Goal: Task Accomplishment & Management: Manage account settings

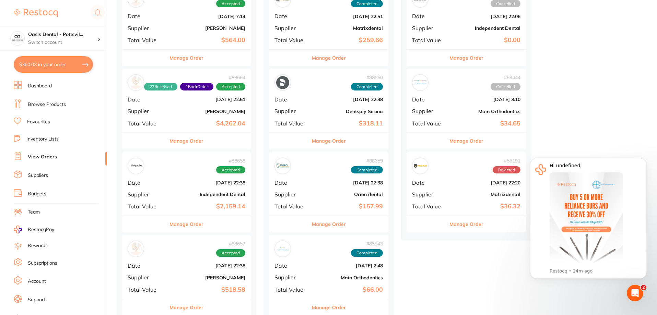
scroll to position [103, 0]
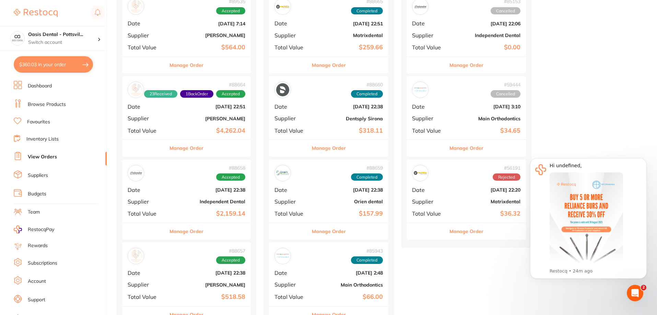
click at [186, 183] on div "# 89535 Accepted Date [DATE] 7:14 Supplier [PERSON_NAME] Total Value $564.00 Ma…" at bounding box center [186, 200] width 129 height 414
click at [189, 180] on div "# 88658 Accepted" at bounding box center [187, 173] width 118 height 16
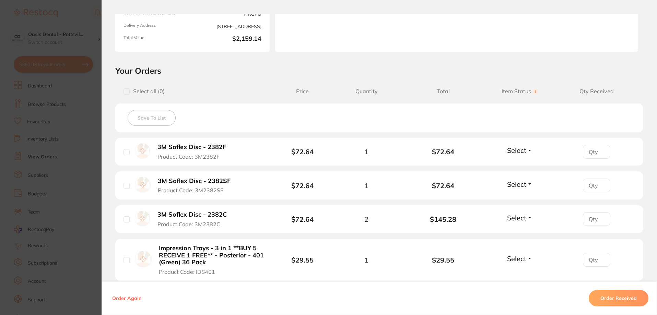
click at [594, 151] on input "number" at bounding box center [596, 152] width 27 height 14
type input "1"
click at [522, 152] on span "Select" at bounding box center [516, 150] width 19 height 9
click at [524, 166] on span "Received" at bounding box center [520, 165] width 18 height 5
click at [591, 159] on input "number" at bounding box center [596, 152] width 27 height 14
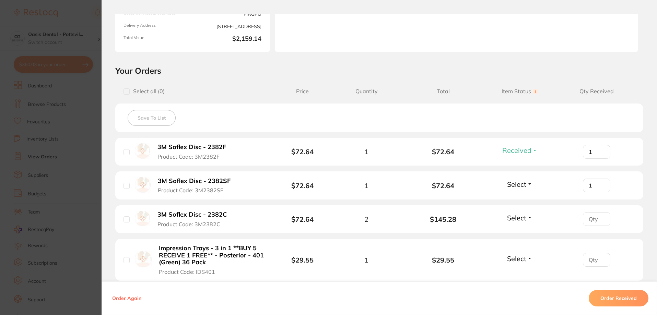
type input "1"
click at [512, 186] on span "Select" at bounding box center [516, 184] width 19 height 9
click at [521, 199] on span "Received" at bounding box center [520, 199] width 18 height 5
click at [595, 159] on input "number" at bounding box center [596, 152] width 27 height 14
type input "2"
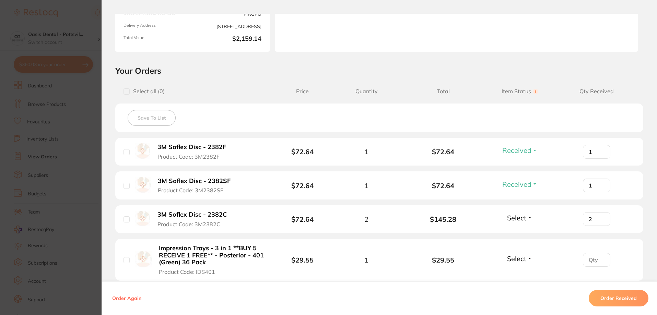
click at [518, 217] on span "Select" at bounding box center [516, 218] width 19 height 9
click at [525, 233] on span "Received" at bounding box center [520, 232] width 18 height 5
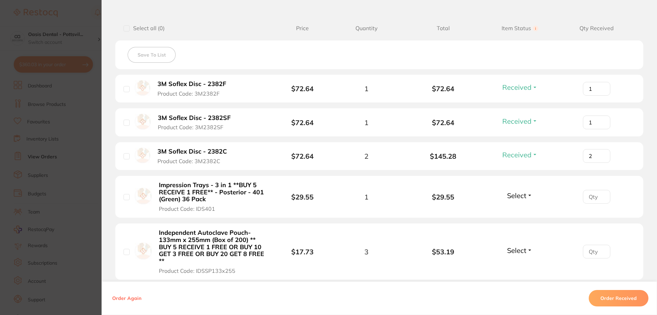
scroll to position [172, 0]
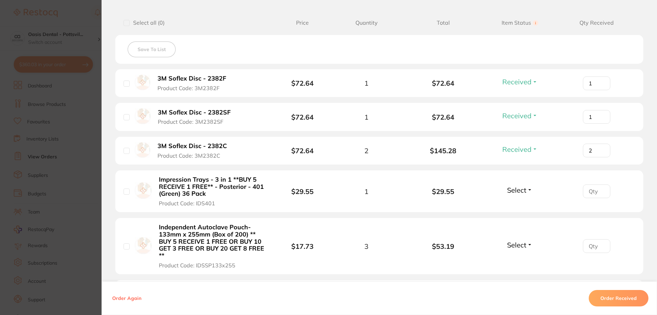
click at [589, 90] on input "number" at bounding box center [596, 84] width 27 height 14
type input "1"
click at [518, 191] on span "Select" at bounding box center [516, 190] width 19 height 9
click at [520, 207] on span "Received" at bounding box center [520, 204] width 18 height 5
click at [600, 90] on input "1" at bounding box center [596, 84] width 27 height 14
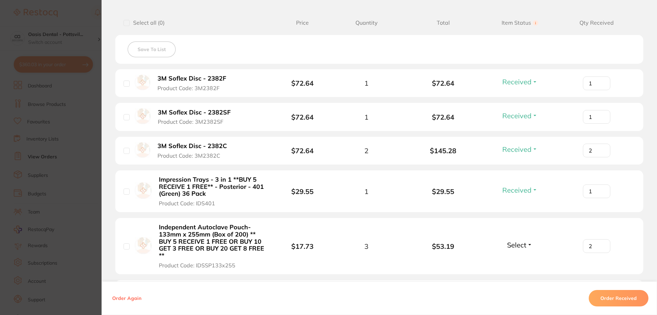
click at [599, 90] on input "2" at bounding box center [596, 84] width 27 height 14
type input "3"
click at [600, 90] on input "3" at bounding box center [596, 84] width 27 height 14
click at [521, 244] on span "Select" at bounding box center [516, 245] width 19 height 9
click at [520, 260] on span "Received" at bounding box center [520, 259] width 18 height 5
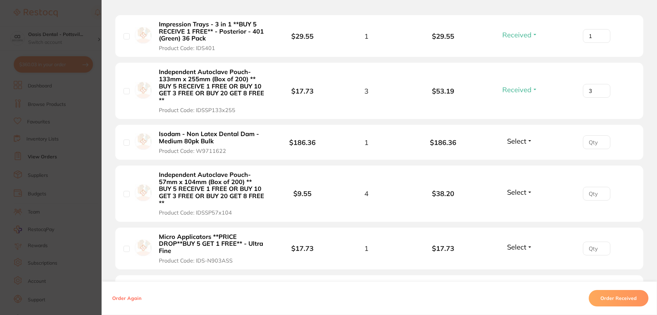
scroll to position [343, 0]
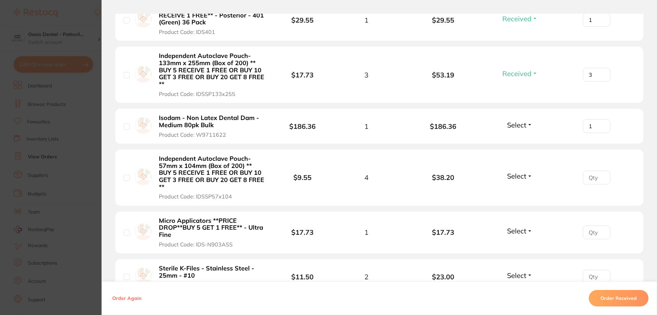
type input "1"
click at [524, 126] on span "Select" at bounding box center [516, 125] width 19 height 9
click at [522, 139] on span "Received" at bounding box center [520, 139] width 18 height 5
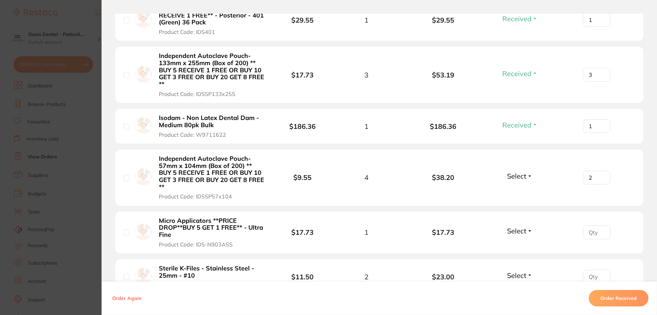
type input "4"
click at [520, 177] on span "Select" at bounding box center [516, 176] width 19 height 9
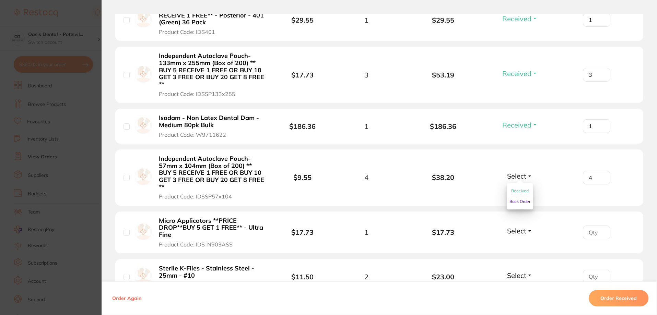
click at [524, 191] on span "Received" at bounding box center [520, 190] width 18 height 5
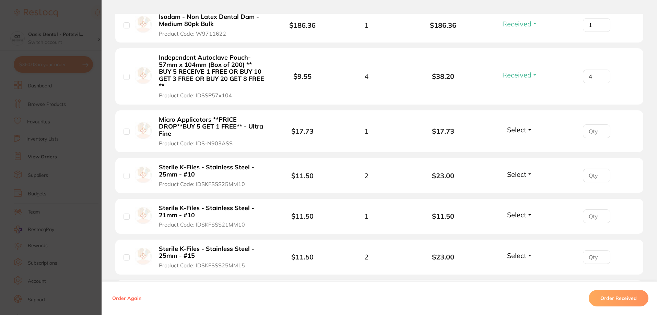
scroll to position [446, 0]
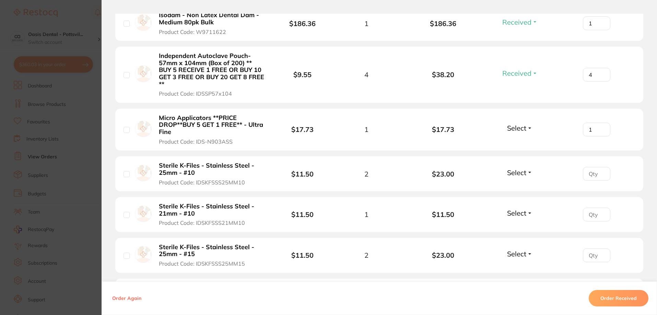
click at [514, 129] on span "Select" at bounding box center [516, 128] width 19 height 9
type input "0"
click at [523, 127] on span "Select" at bounding box center [516, 128] width 19 height 9
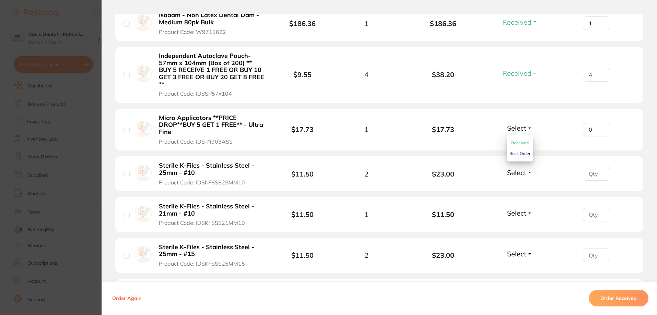
click at [518, 154] on span "Back Order" at bounding box center [520, 153] width 21 height 5
type input "1"
type input "2"
click at [520, 175] on span "Select" at bounding box center [516, 173] width 19 height 9
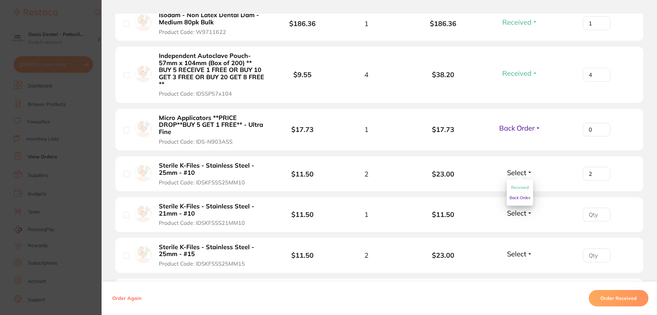
click at [520, 187] on span "Received" at bounding box center [520, 187] width 18 height 5
type input "1"
click at [517, 213] on span "Select" at bounding box center [516, 213] width 19 height 9
drag, startPoint x: 521, startPoint y: 215, endPoint x: 519, endPoint y: 210, distance: 4.6
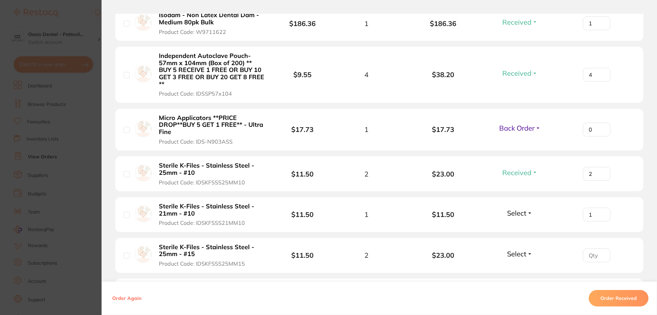
click at [521, 215] on span "Select" at bounding box center [516, 213] width 19 height 9
click at [517, 228] on span "Received" at bounding box center [520, 227] width 18 height 5
type input "2"
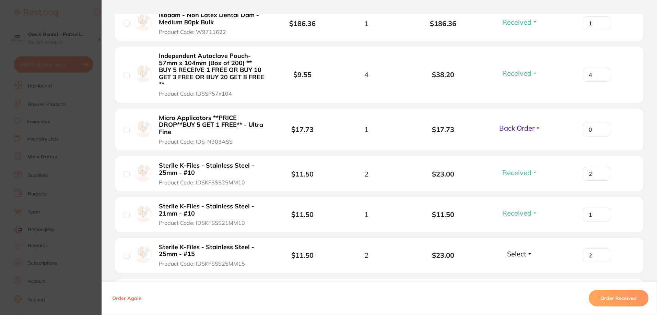
click at [515, 253] on span "Select" at bounding box center [516, 254] width 19 height 9
click at [517, 267] on li "Sterile K-Files - Stainless Steel - 25mm - #15 Product Code: IDSKFSSS25MM15 $11…" at bounding box center [379, 255] width 528 height 35
click at [523, 255] on span "Select" at bounding box center [516, 254] width 19 height 9
click at [520, 269] on span "Received" at bounding box center [520, 268] width 18 height 5
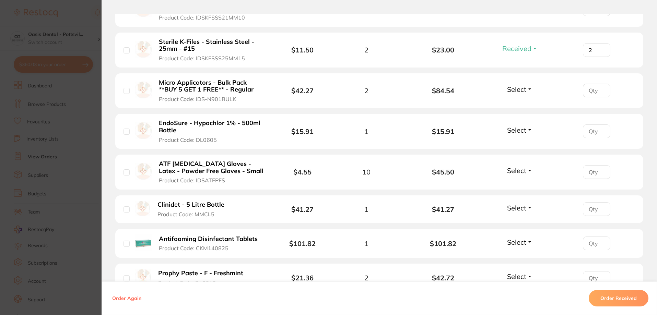
scroll to position [652, 0]
type input "2"
click at [521, 89] on span "Select" at bounding box center [516, 89] width 19 height 9
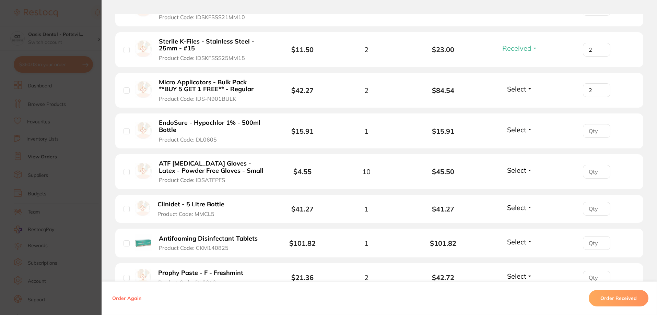
click at [520, 103] on li "Micro Applicators - Bulk Pack **BUY 5 GET 1 FREE** - Regular Product Code: IDS-…" at bounding box center [379, 90] width 528 height 35
click at [523, 91] on span "Select" at bounding box center [516, 89] width 19 height 9
click at [521, 90] on span "Select" at bounding box center [516, 89] width 19 height 9
click at [523, 105] on span "Received" at bounding box center [520, 103] width 18 height 5
type input "1"
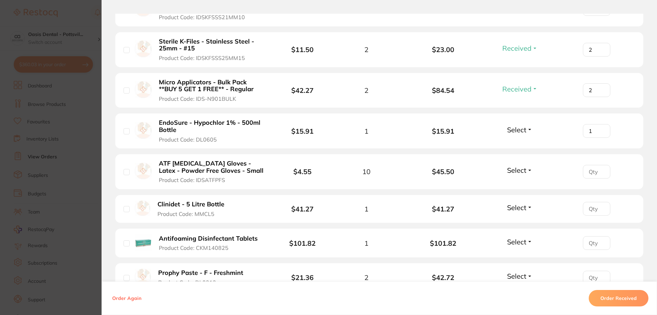
click at [512, 129] on span "Select" at bounding box center [516, 130] width 19 height 9
click at [522, 146] on span "Received" at bounding box center [520, 144] width 18 height 5
type input "10"
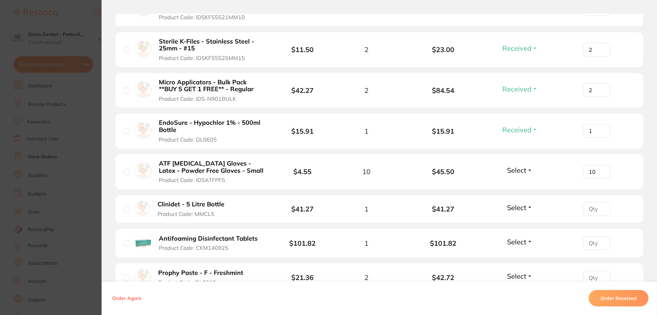
click at [519, 171] on span "Select" at bounding box center [516, 170] width 19 height 9
click at [519, 185] on span "Received" at bounding box center [520, 185] width 18 height 5
type input "1"
click at [510, 206] on span "Select" at bounding box center [516, 208] width 19 height 9
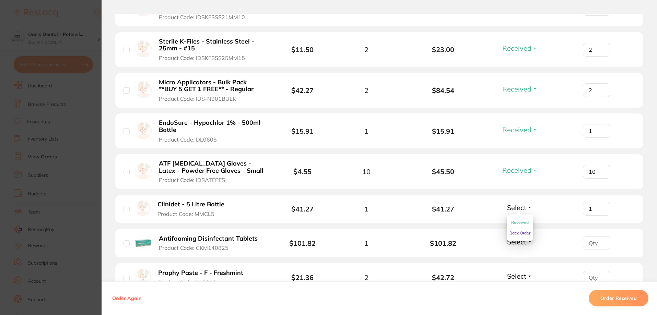
click at [519, 221] on span "Received" at bounding box center [520, 222] width 18 height 5
type input "1"
click at [511, 242] on span "Select" at bounding box center [516, 242] width 19 height 9
click at [520, 243] on span "Select" at bounding box center [516, 242] width 19 height 9
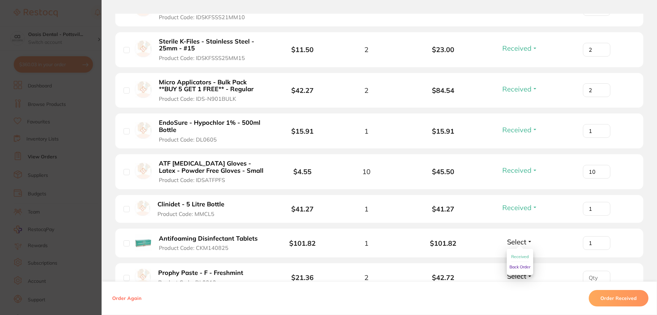
click at [525, 257] on span "Received" at bounding box center [520, 256] width 18 height 5
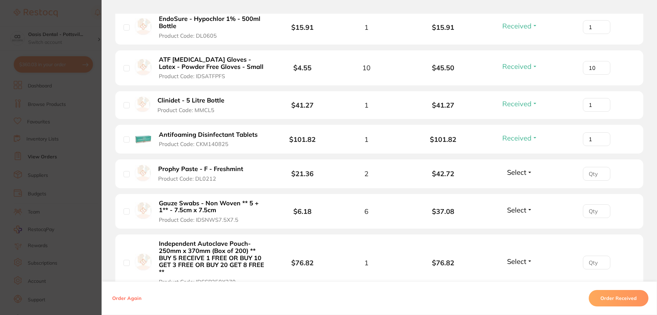
scroll to position [789, 0]
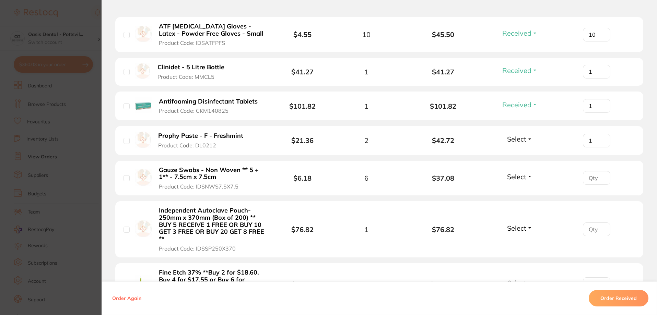
type input "2"
click at [522, 141] on span "Select" at bounding box center [516, 139] width 19 height 9
click at [515, 154] on span "Received" at bounding box center [520, 153] width 18 height 5
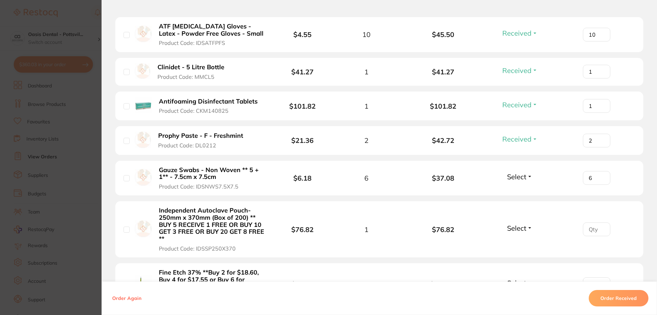
type input "6"
click at [521, 176] on span "Select" at bounding box center [516, 177] width 19 height 9
click at [519, 191] on span "Received" at bounding box center [520, 191] width 18 height 5
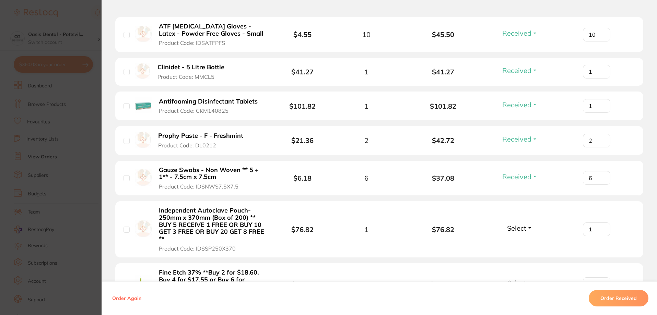
type input "1"
click at [525, 228] on span "Select" at bounding box center [516, 228] width 19 height 9
click at [523, 233] on div "Select Received Back Order" at bounding box center [520, 229] width 30 height 11
click at [523, 231] on span "Select" at bounding box center [516, 228] width 19 height 9
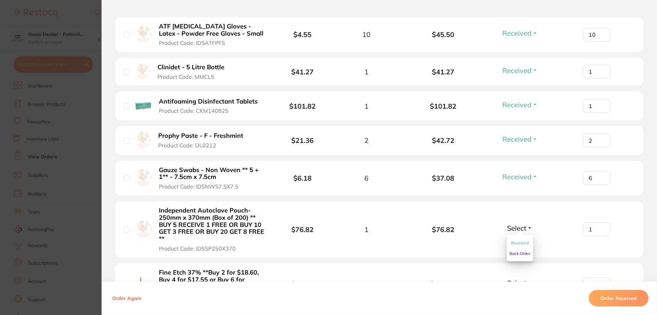
click at [522, 243] on span "Received" at bounding box center [520, 243] width 18 height 5
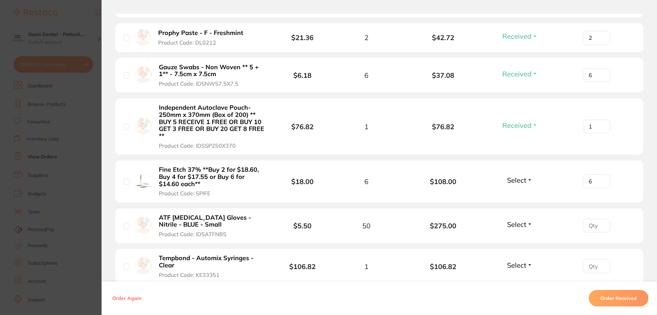
type input "6"
click at [518, 179] on span "Select" at bounding box center [516, 180] width 19 height 9
click at [524, 196] on span "Received" at bounding box center [520, 195] width 18 height 5
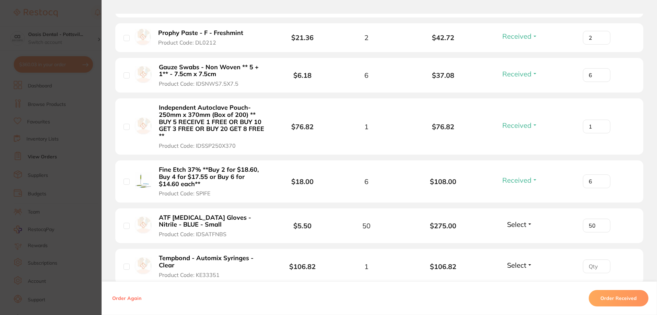
type input "50"
click at [515, 222] on span "Select" at bounding box center [516, 224] width 19 height 9
click at [520, 240] on span "Received" at bounding box center [520, 239] width 18 height 5
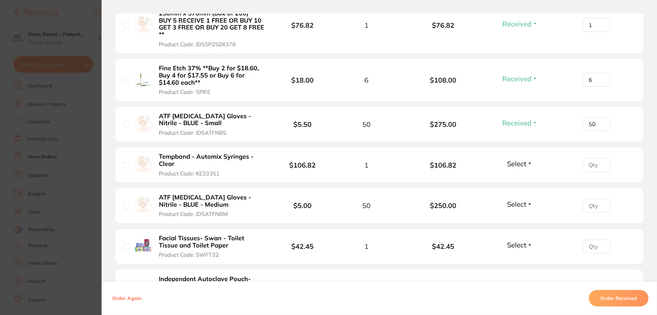
scroll to position [995, 0]
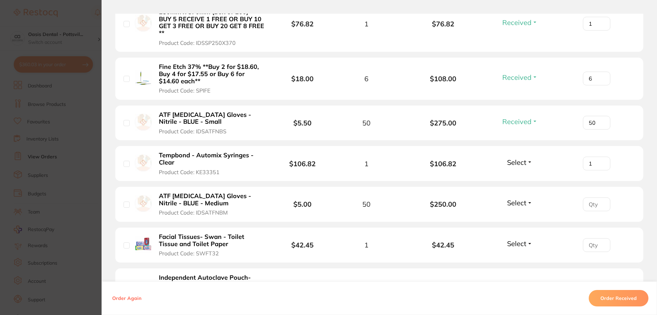
type input "1"
click at [523, 159] on span "Select" at bounding box center [516, 162] width 19 height 9
click at [522, 177] on span "Received" at bounding box center [520, 177] width 18 height 5
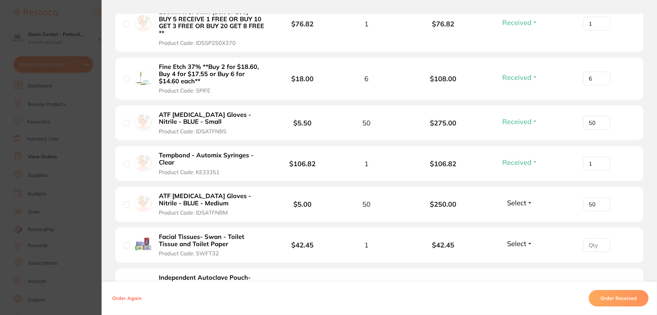
type input "50"
click at [518, 203] on span "Select" at bounding box center [516, 203] width 19 height 9
click at [525, 213] on li "ATF [MEDICAL_DATA] Gloves - Nitrile - BLUE - Medium Product Code: IDSATFNBM $5.…" at bounding box center [379, 204] width 528 height 35
click at [525, 206] on span "Select" at bounding box center [516, 203] width 19 height 9
click at [523, 217] on span "Received" at bounding box center [520, 217] width 18 height 5
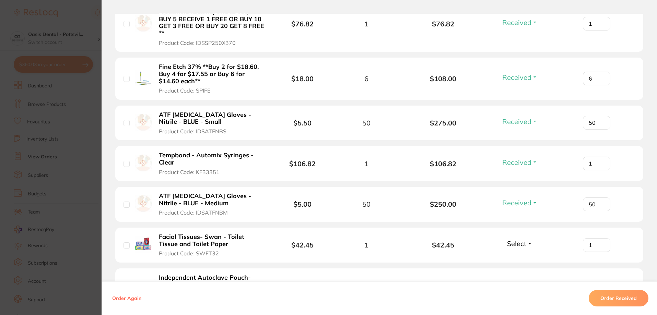
type input "1"
click at [514, 243] on span "Select" at bounding box center [516, 244] width 19 height 9
click at [523, 243] on span "Select" at bounding box center [516, 244] width 19 height 9
click at [523, 259] on span "Received" at bounding box center [520, 258] width 18 height 5
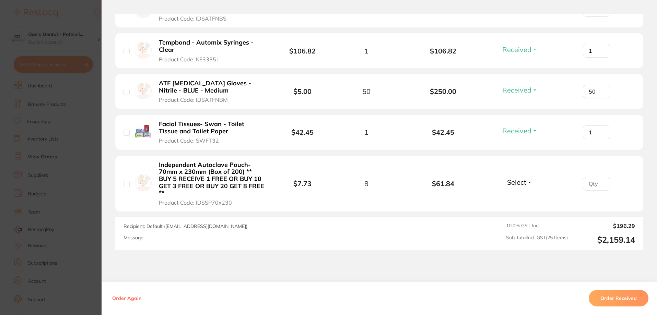
scroll to position [1133, 0]
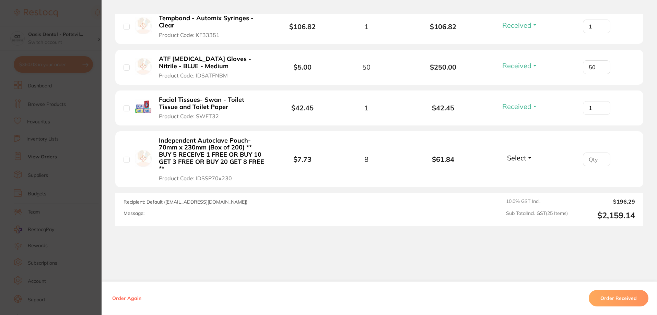
type input "8"
click at [521, 160] on span "Select" at bounding box center [516, 158] width 19 height 9
click at [520, 157] on span "Select" at bounding box center [516, 158] width 19 height 9
click at [520, 174] on span "Received" at bounding box center [520, 172] width 18 height 5
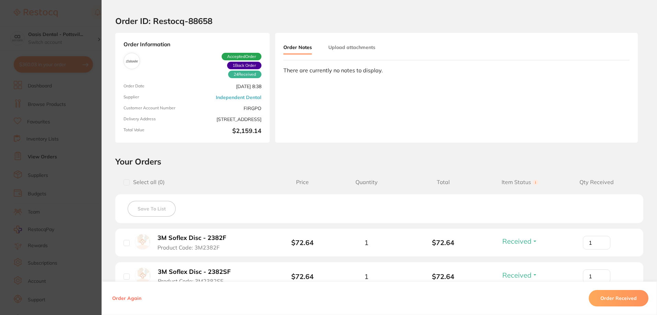
scroll to position [0, 0]
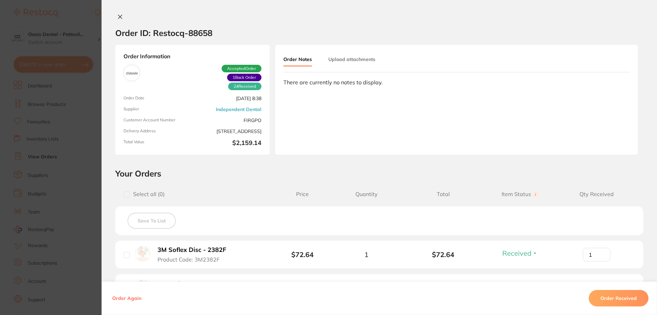
click at [118, 18] on icon at bounding box center [119, 16] width 5 height 5
